Goal: Task Accomplishment & Management: Manage account settings

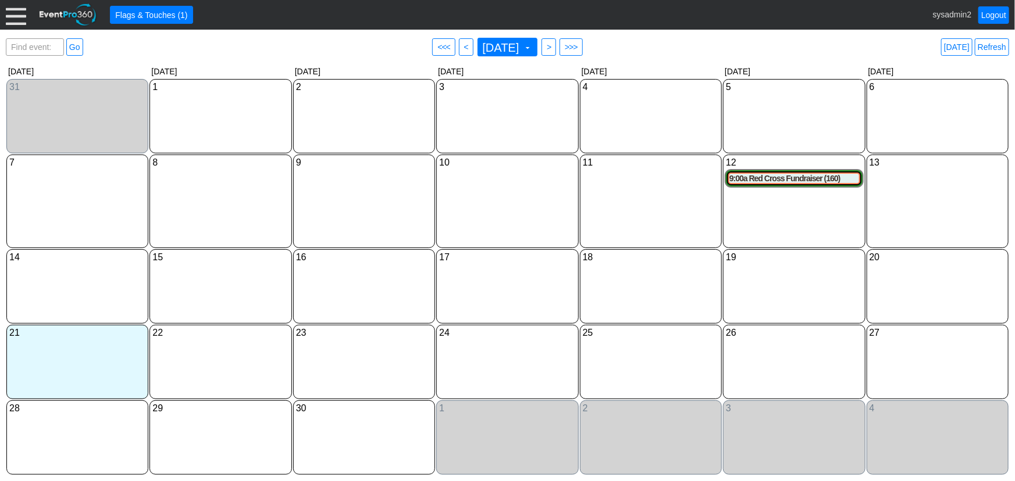
click at [11, 16] on div at bounding box center [16, 15] width 20 height 20
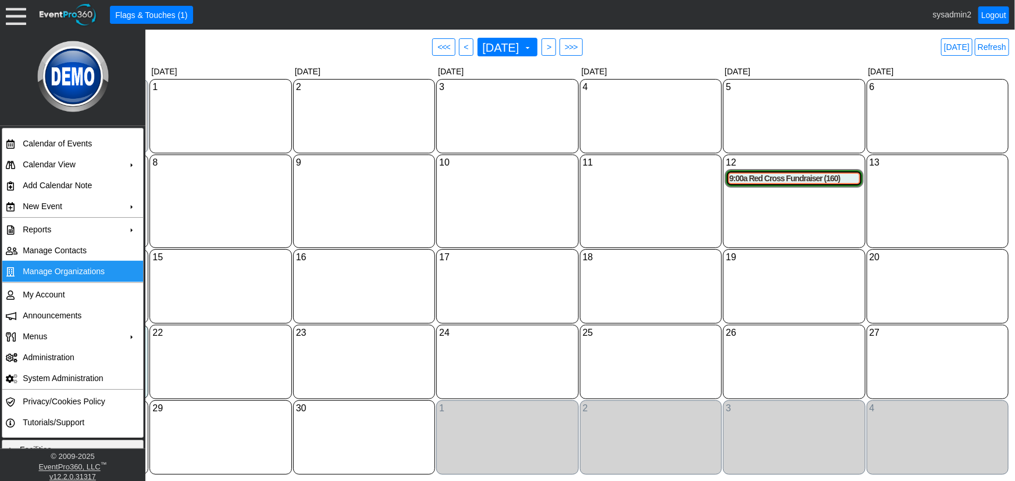
click at [66, 270] on td "Manage Organizations" at bounding box center [70, 271] width 104 height 21
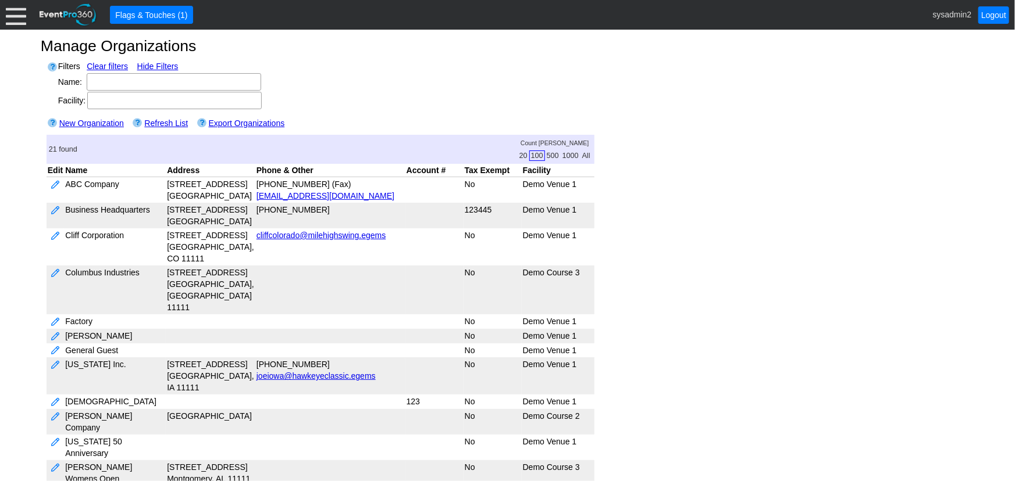
click at [964, 450] on div "Filters Clear filters Hide Filters Name: Region: ▼ Χ Facility: Show Filters New…" at bounding box center [507, 415] width 933 height 722
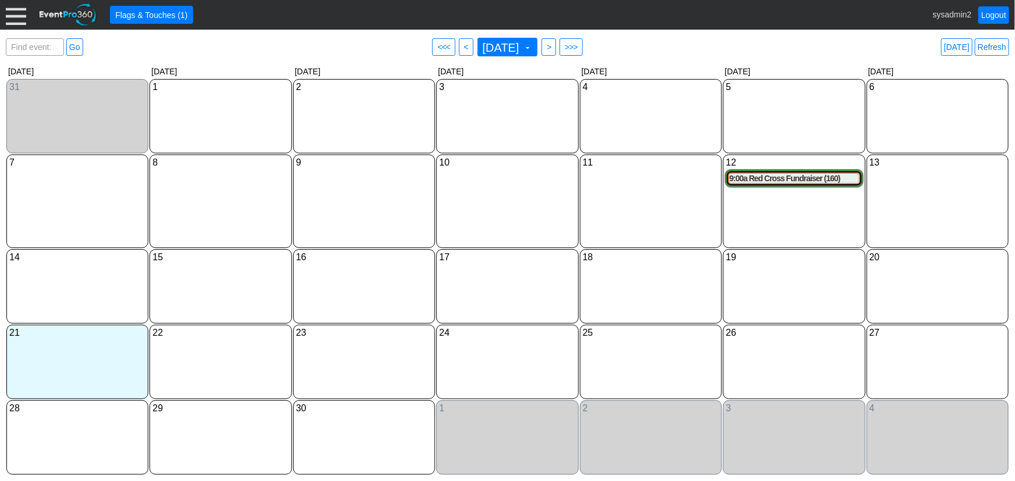
click at [16, 15] on div at bounding box center [16, 15] width 20 height 20
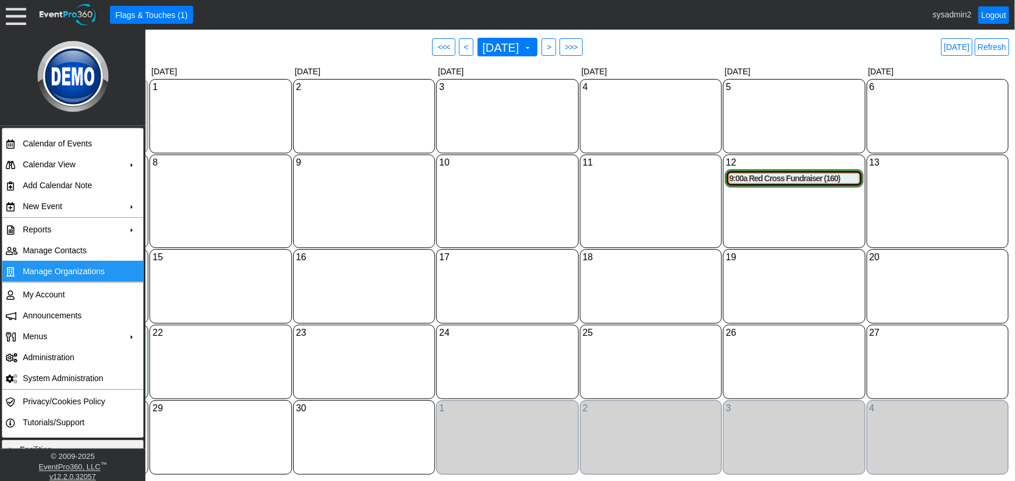
click at [81, 262] on td "Manage Organizations" at bounding box center [70, 271] width 104 height 21
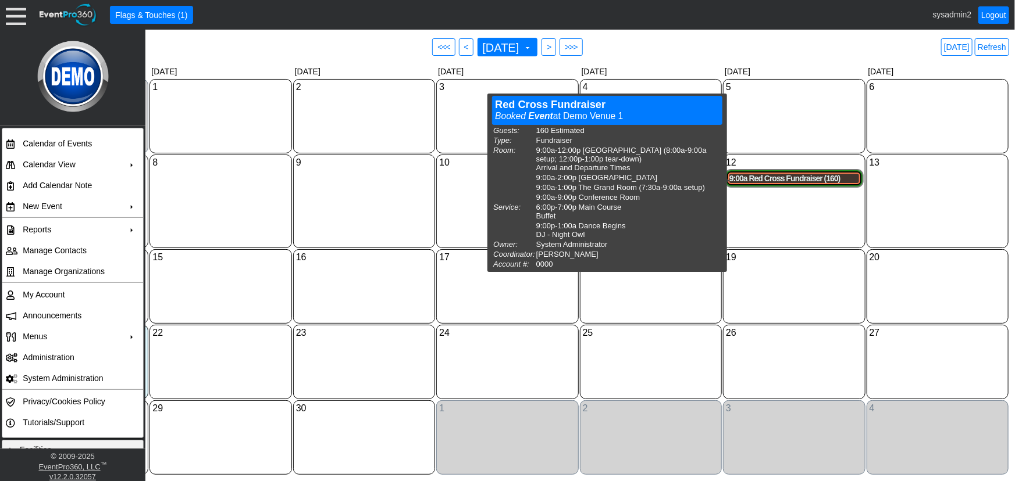
click at [757, 180] on div "9:00a Red Cross Fundraiser (160)" at bounding box center [793, 179] width 129 height 10
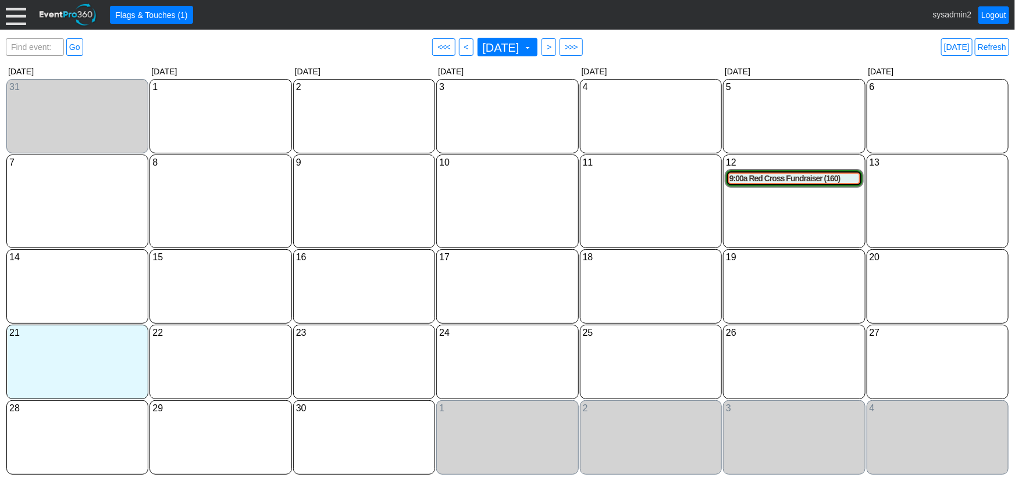
click at [17, 22] on div at bounding box center [16, 15] width 20 height 20
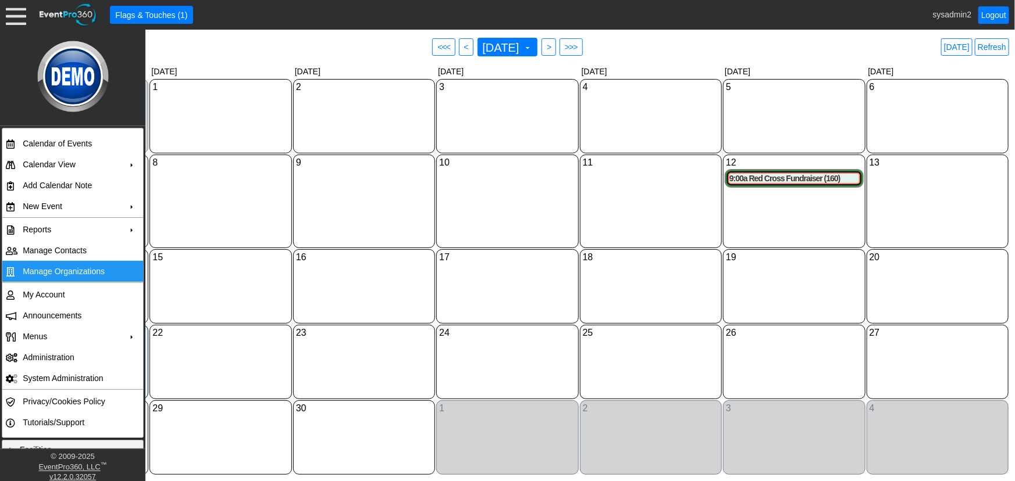
click at [78, 270] on td "Manage Organizations" at bounding box center [70, 271] width 104 height 21
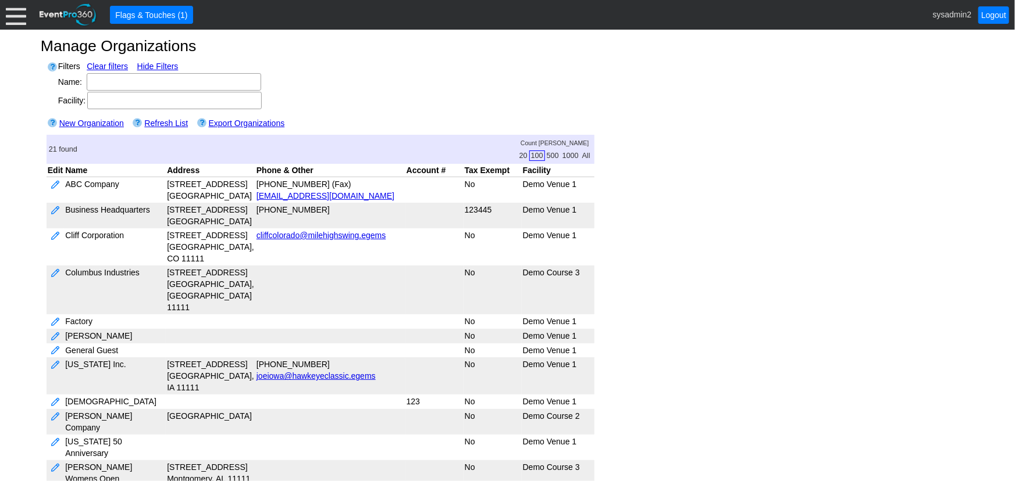
click at [5, 15] on div "● Flags & Touches (1) sysadmin2 Logout" at bounding box center [507, 15] width 1015 height 30
click at [18, 17] on div at bounding box center [16, 15] width 20 height 20
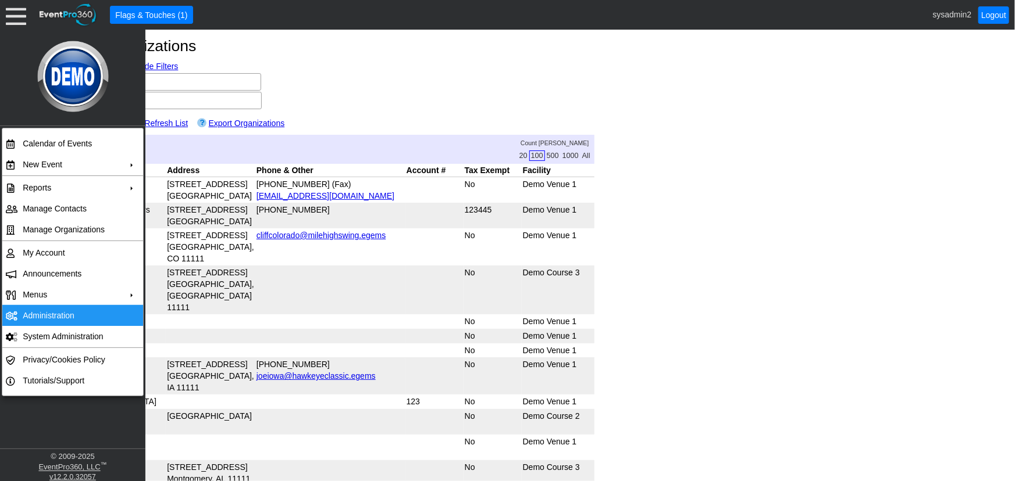
click at [60, 314] on td "Administration" at bounding box center [70, 315] width 104 height 21
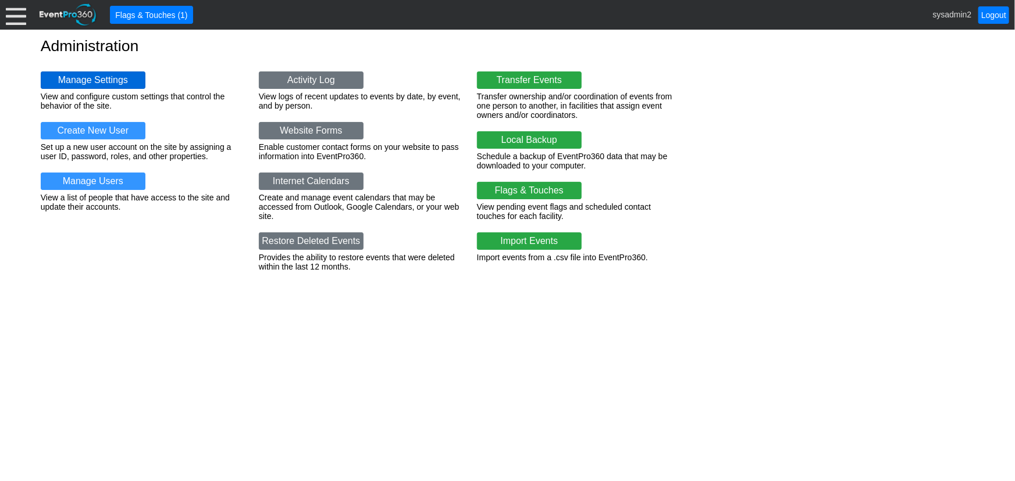
click at [75, 81] on link "Manage Settings" at bounding box center [93, 80] width 105 height 17
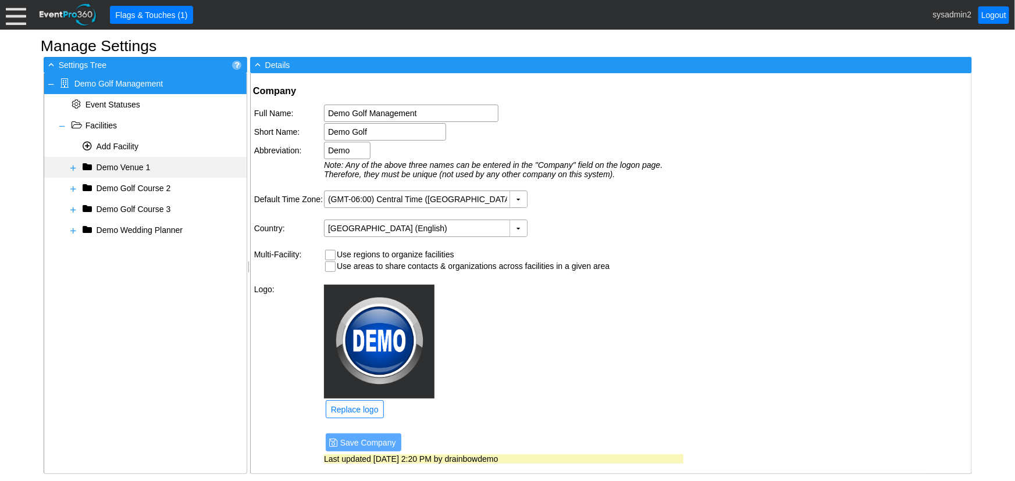
click at [72, 169] on span at bounding box center [73, 167] width 9 height 9
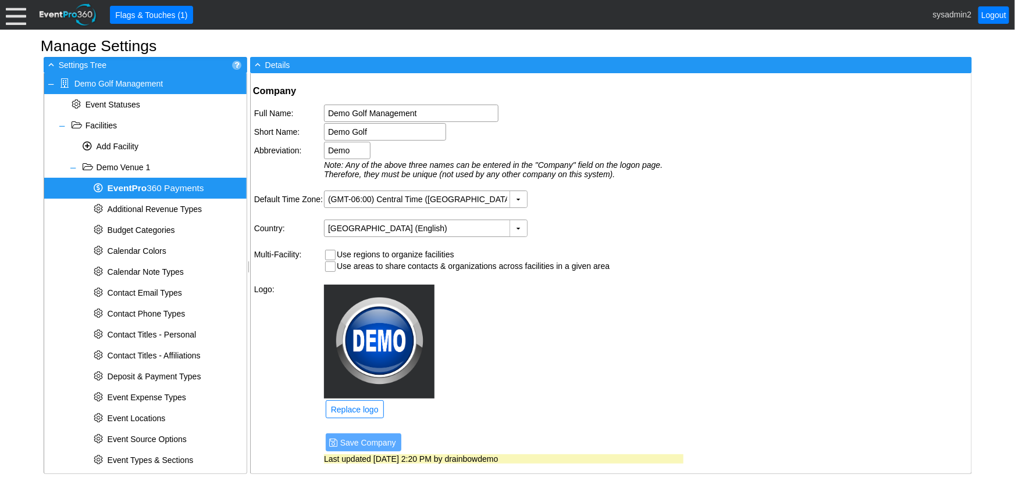
click at [126, 187] on b "Event Pro" at bounding box center [128, 188] width 40 height 10
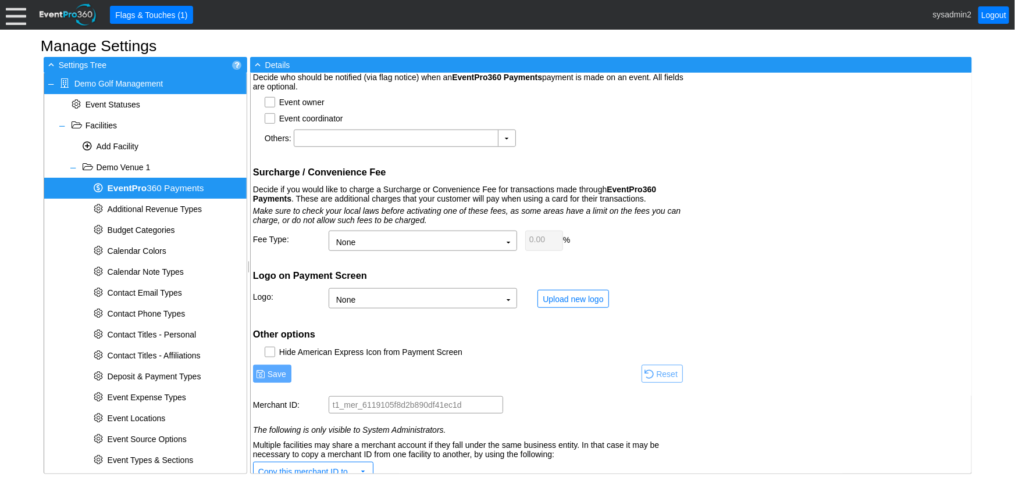
scroll to position [427, 0]
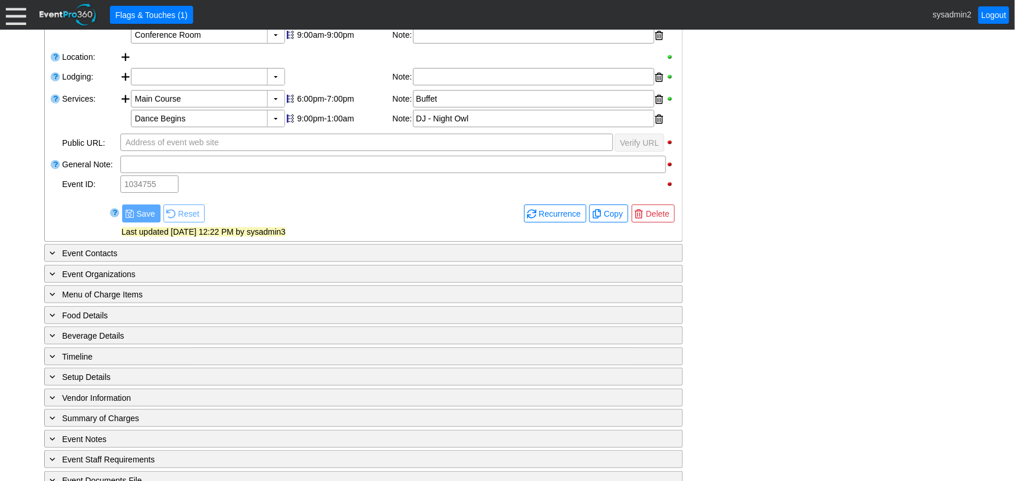
scroll to position [403, 0]
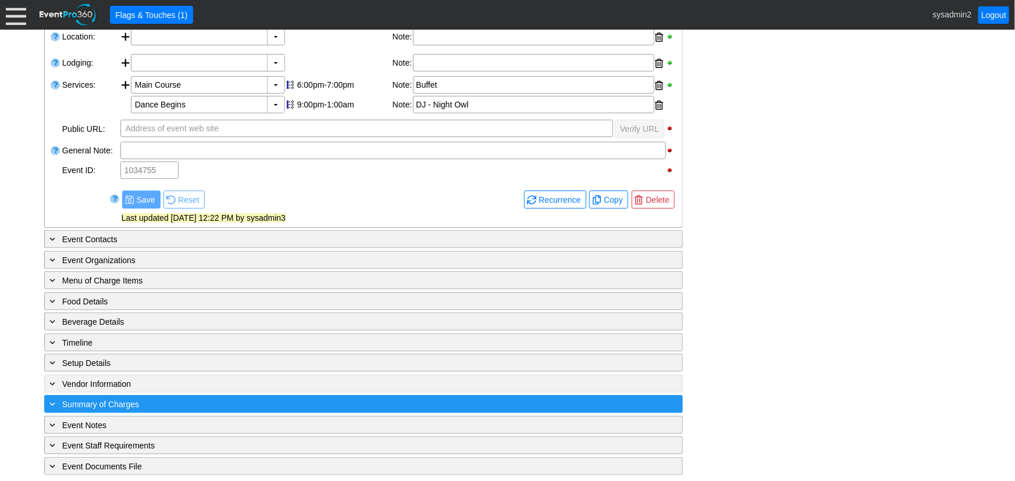
click at [176, 398] on div "+ Summary of Charges" at bounding box center [339, 404] width 585 height 13
click at [167, 402] on div "- Summary of Charges" at bounding box center [339, 404] width 585 height 13
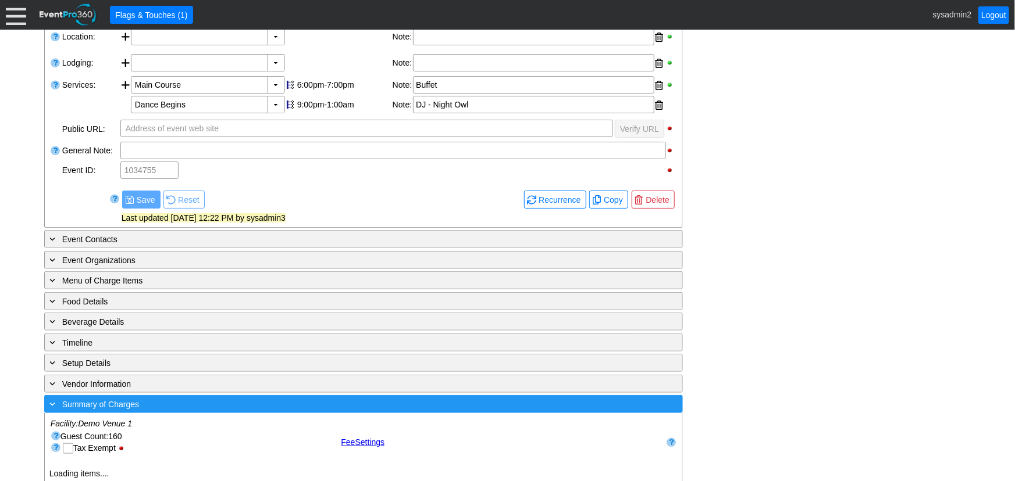
scroll to position [0, 0]
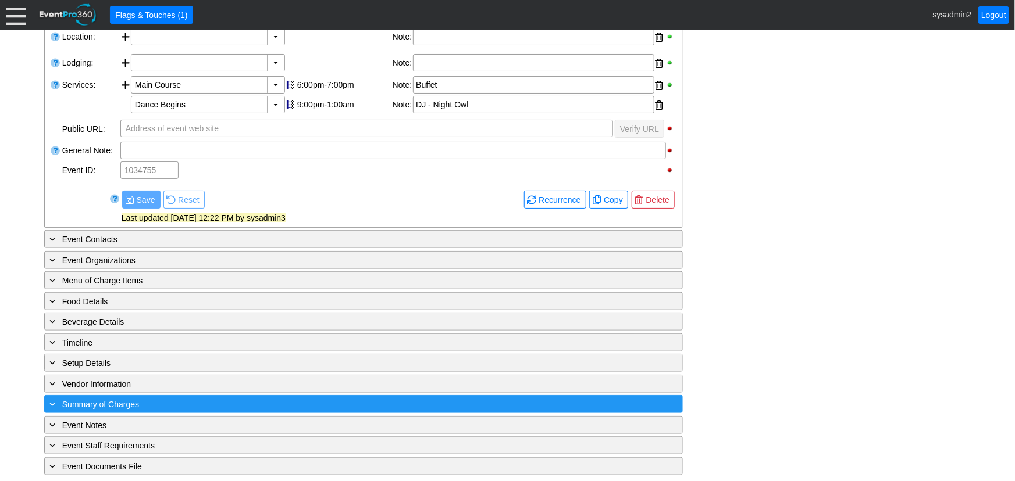
click at [167, 402] on div "+ Summary of Charges" at bounding box center [339, 404] width 585 height 13
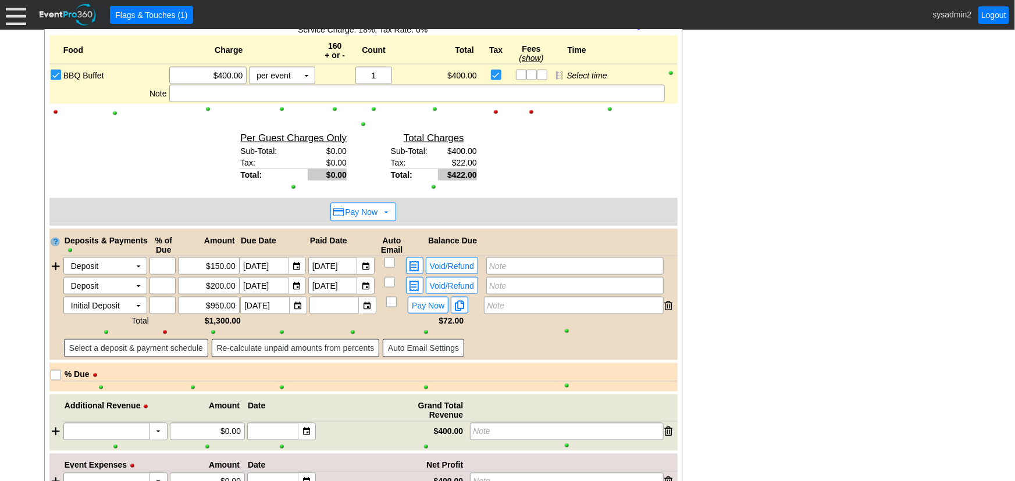
scroll to position [837, 0]
click at [437, 303] on span "Pay Now" at bounding box center [427, 304] width 37 height 10
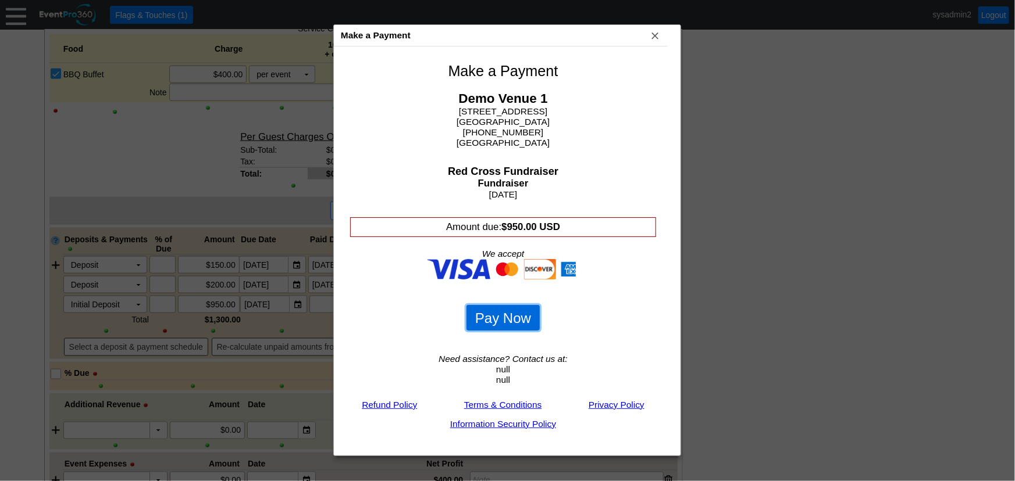
click at [505, 319] on span "Pay Now" at bounding box center [503, 318] width 60 height 17
click at [653, 36] on span "x" at bounding box center [655, 36] width 12 height 12
